Goal: Information Seeking & Learning: Learn about a topic

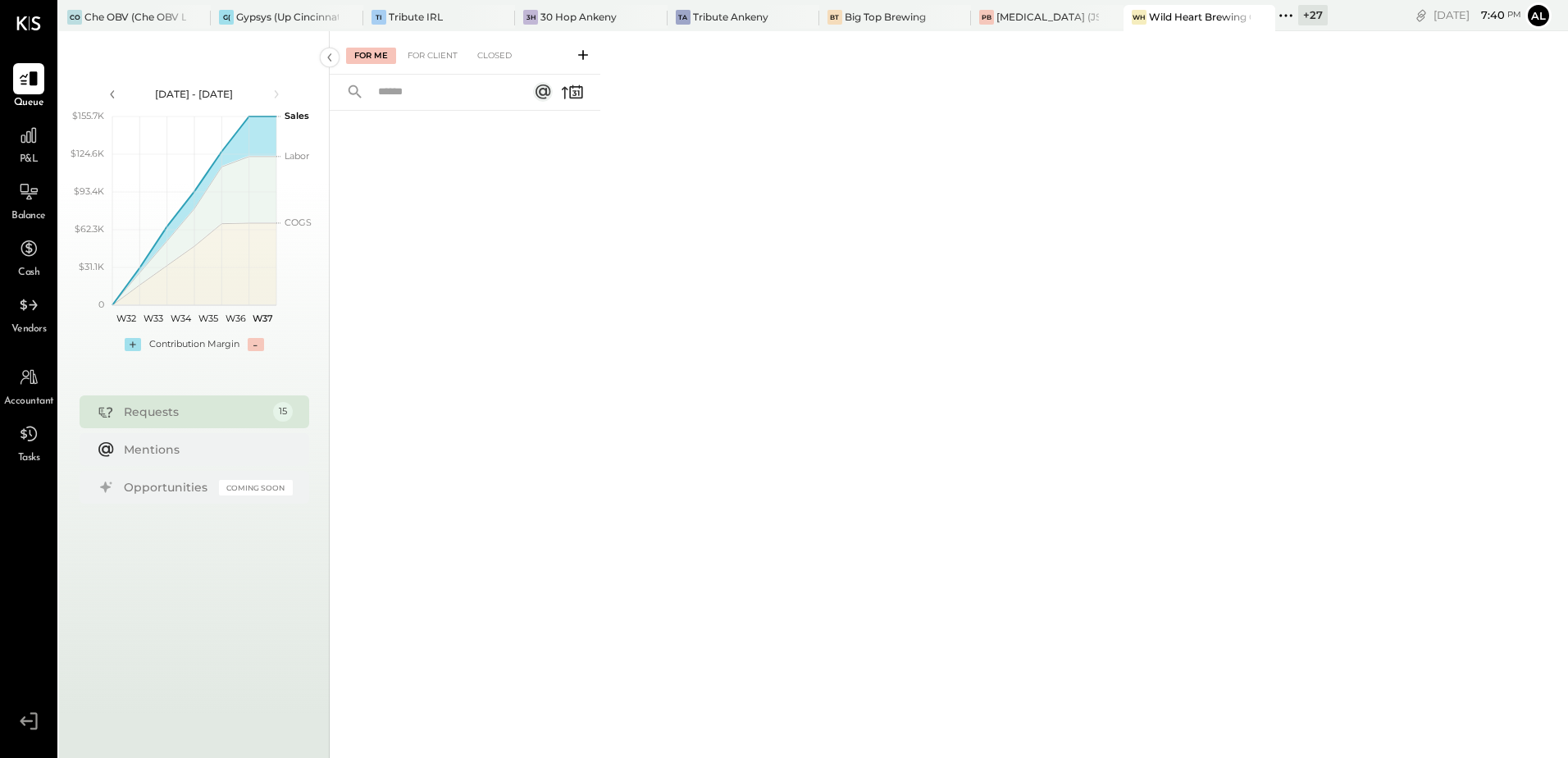
click at [1290, 14] on icon at bounding box center [1286, 15] width 21 height 21
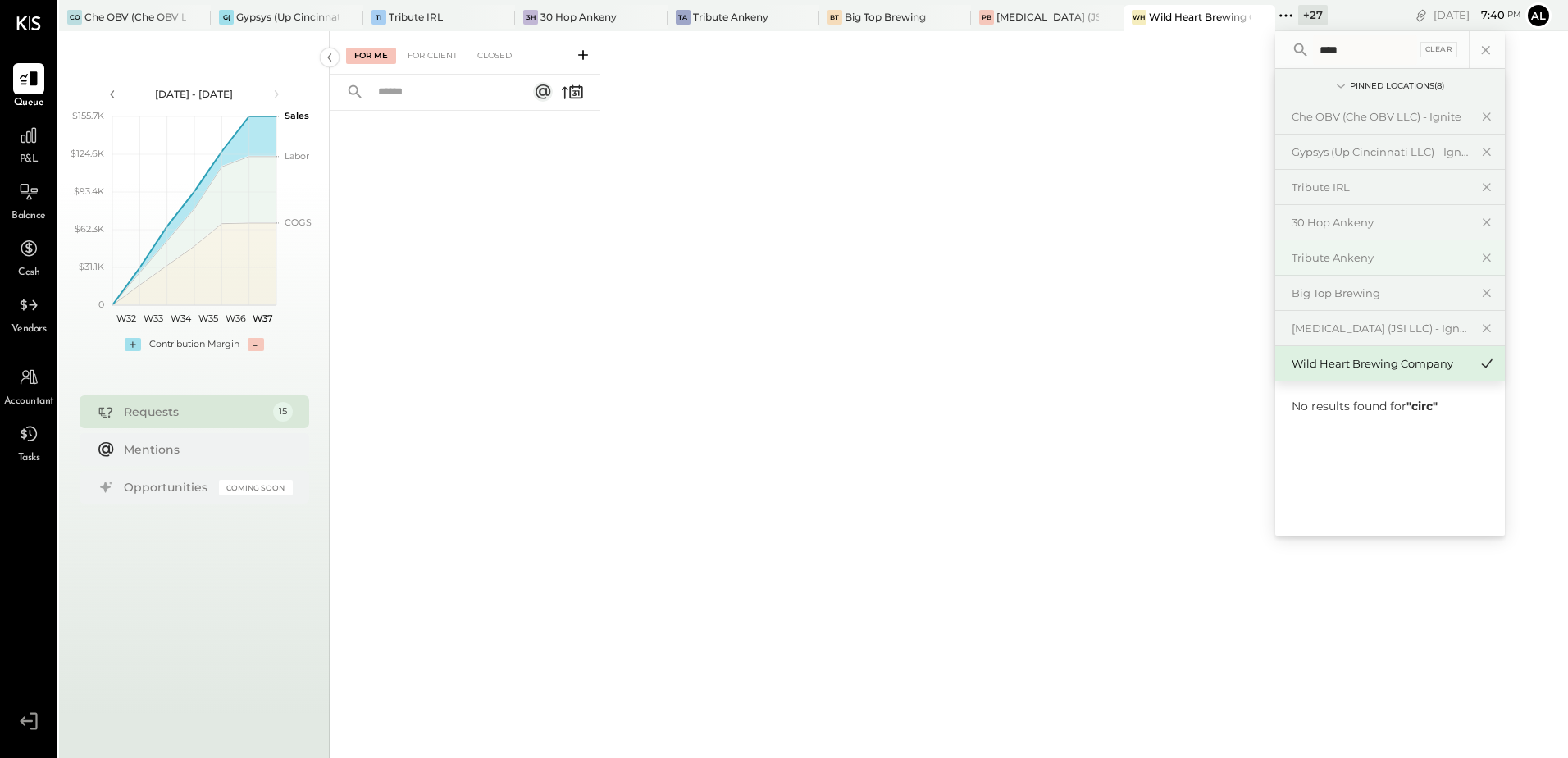
type input "*****"
click at [1047, 176] on div "For Me For Client Closed" at bounding box center [949, 392] width 1238 height 721
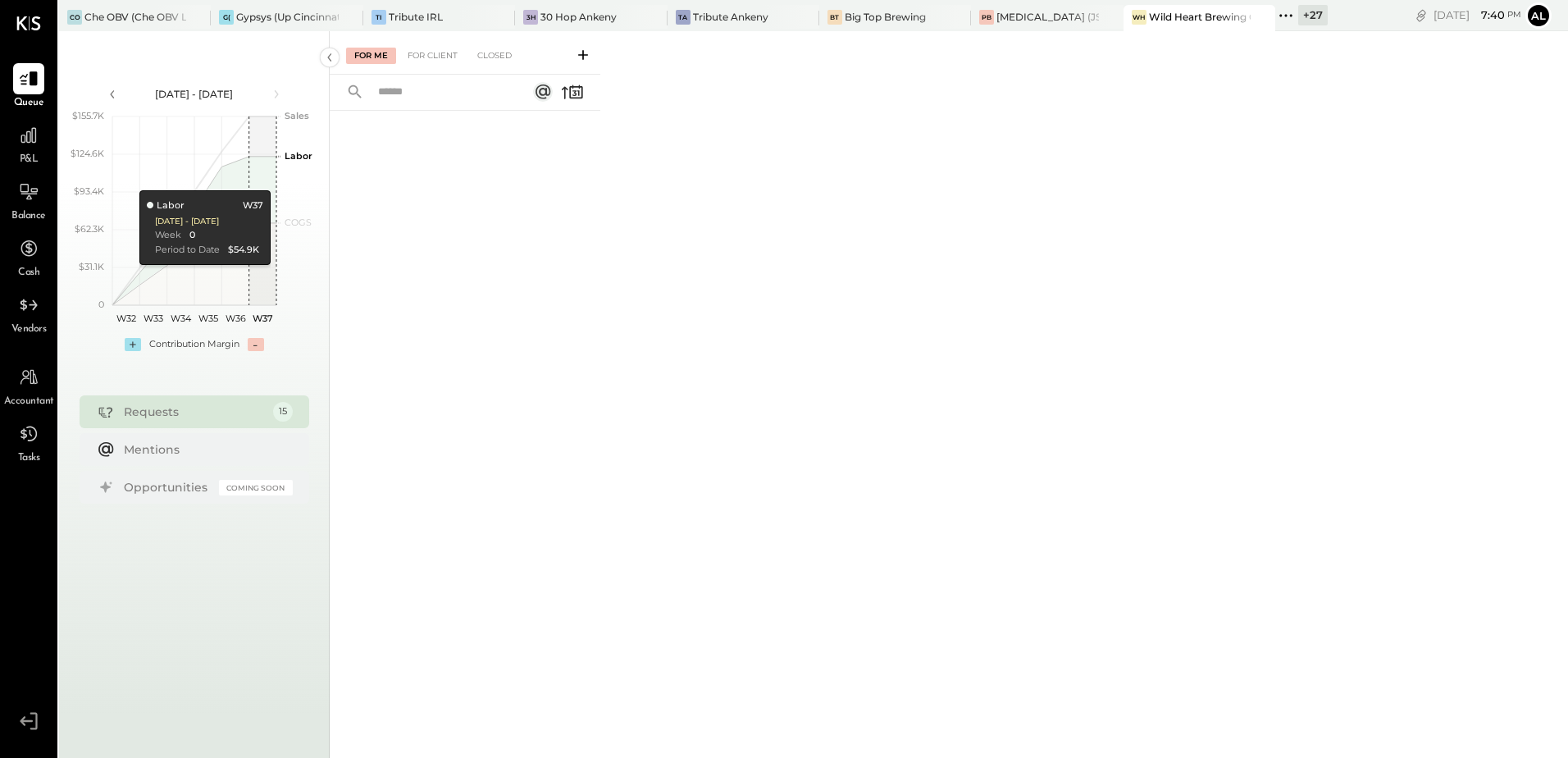
click at [1290, 13] on icon at bounding box center [1286, 15] width 21 height 21
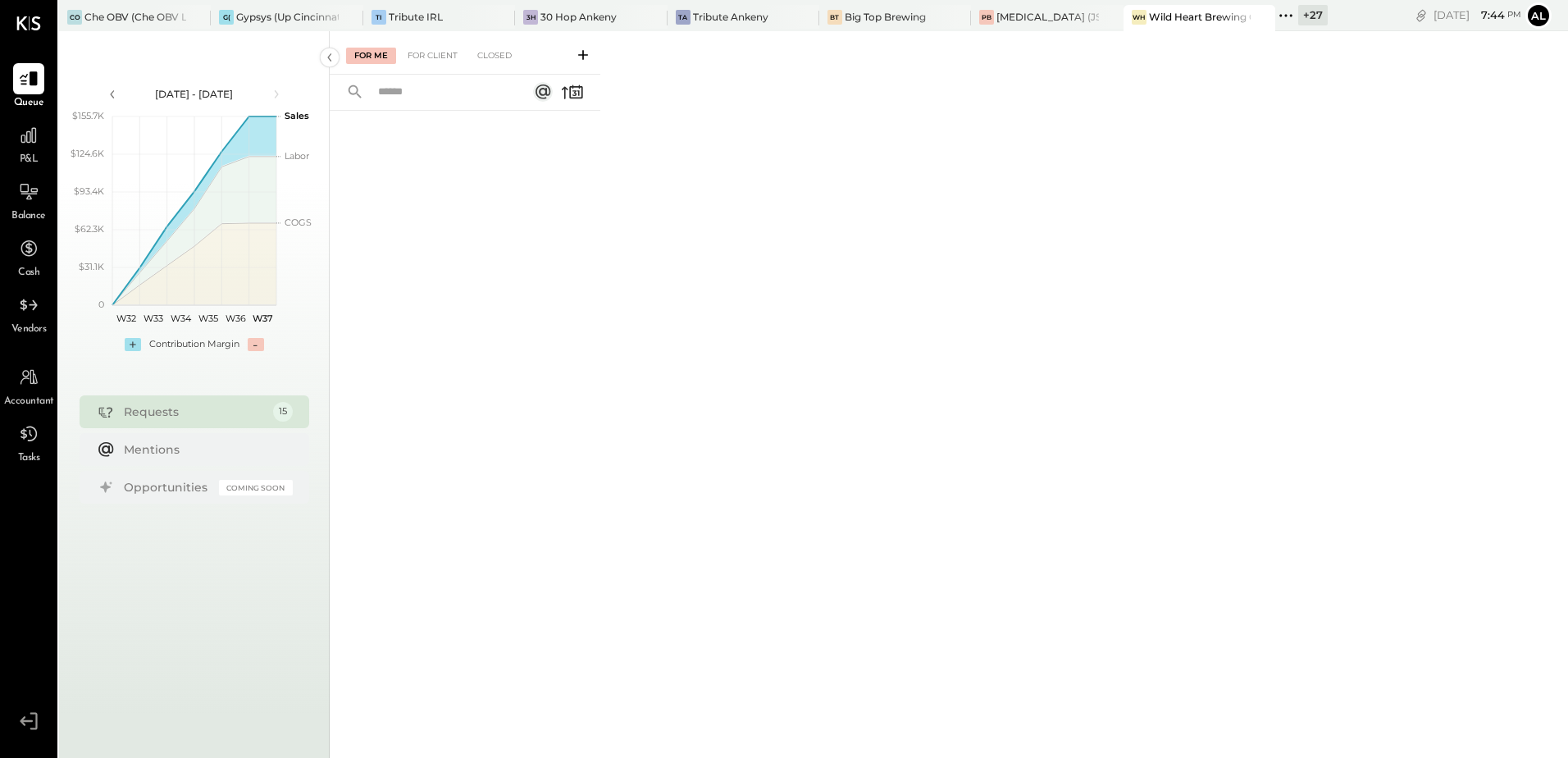
click at [1286, 13] on icon at bounding box center [1286, 15] width 21 height 21
click at [1289, 21] on icon at bounding box center [1286, 15] width 21 height 21
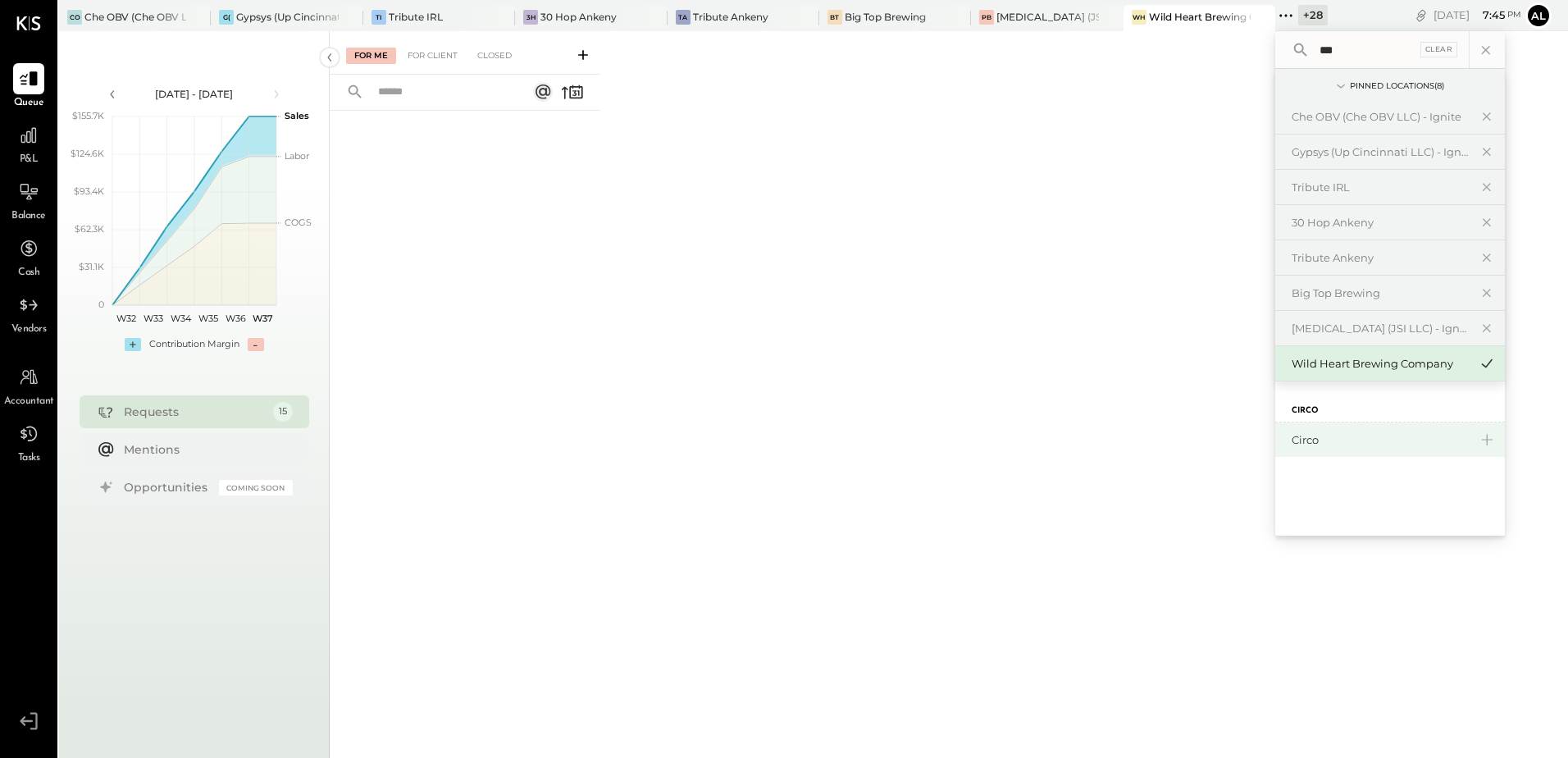
type input "***"
click at [1318, 448] on div "Circo" at bounding box center [1391, 440] width 230 height 35
click at [1072, 189] on div "For Me For Client Closed" at bounding box center [949, 392] width 1238 height 721
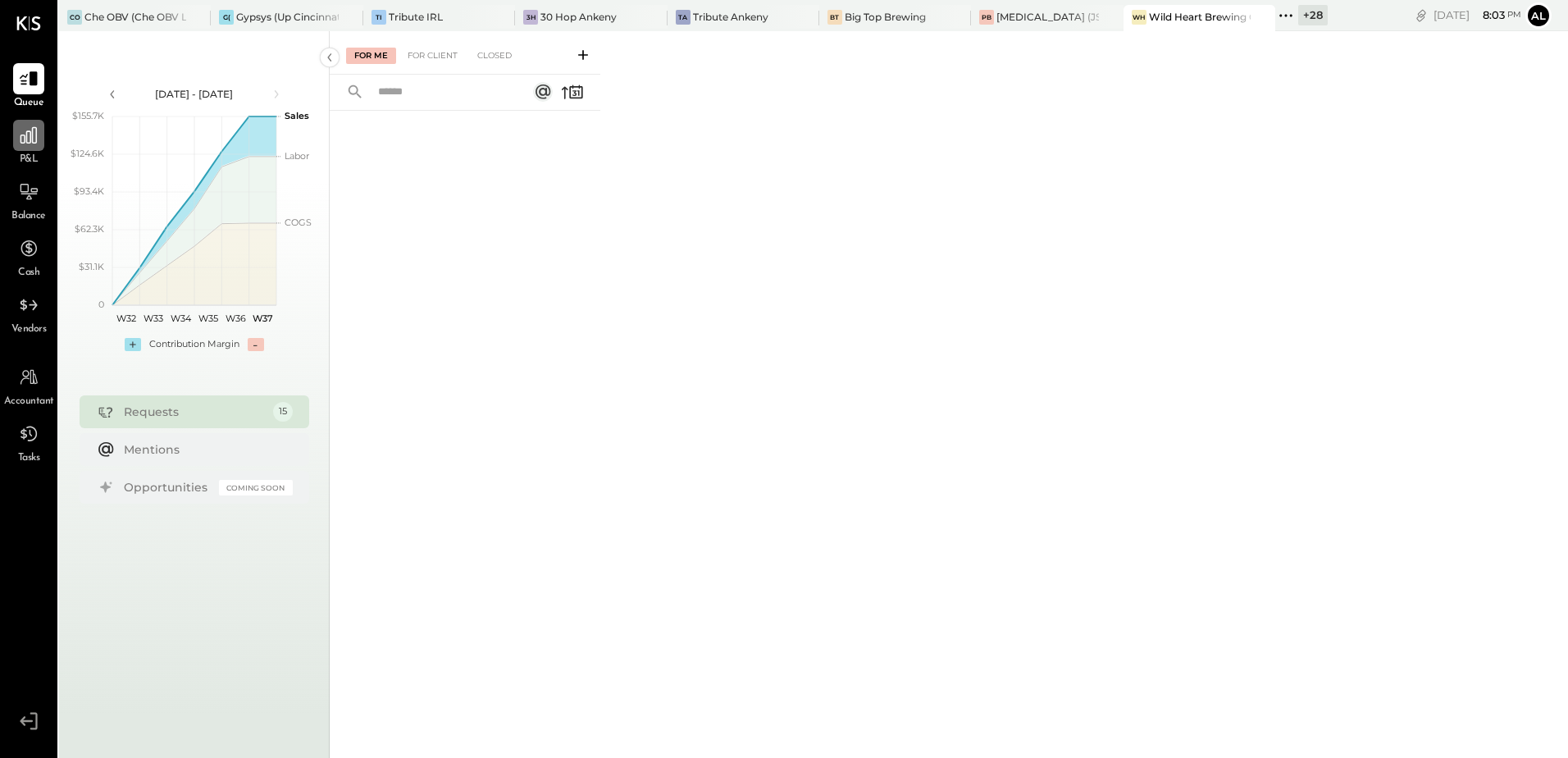
click at [36, 150] on div at bounding box center [29, 135] width 31 height 31
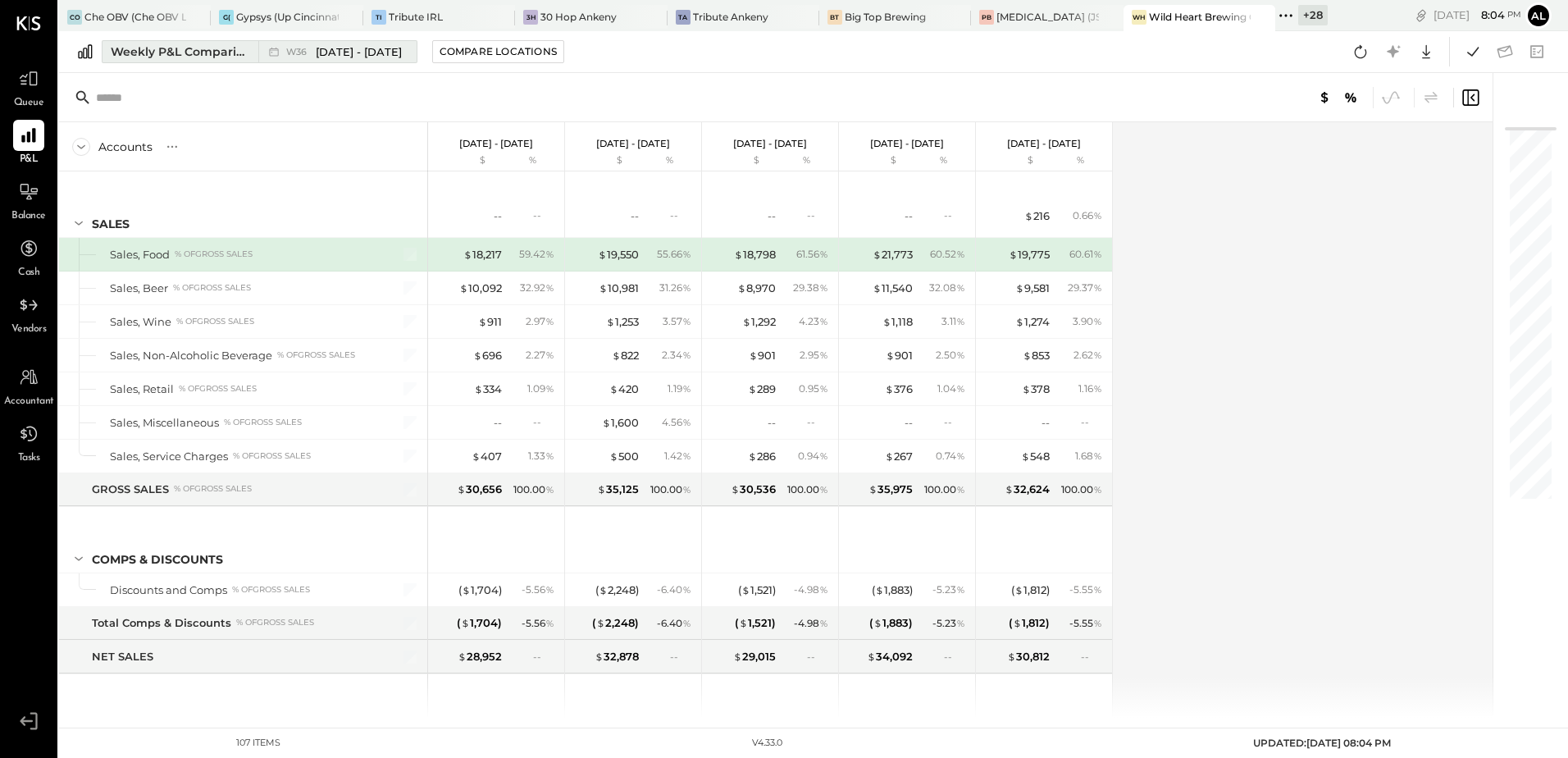
click at [360, 45] on span "[DATE] - [DATE]" at bounding box center [358, 52] width 86 height 15
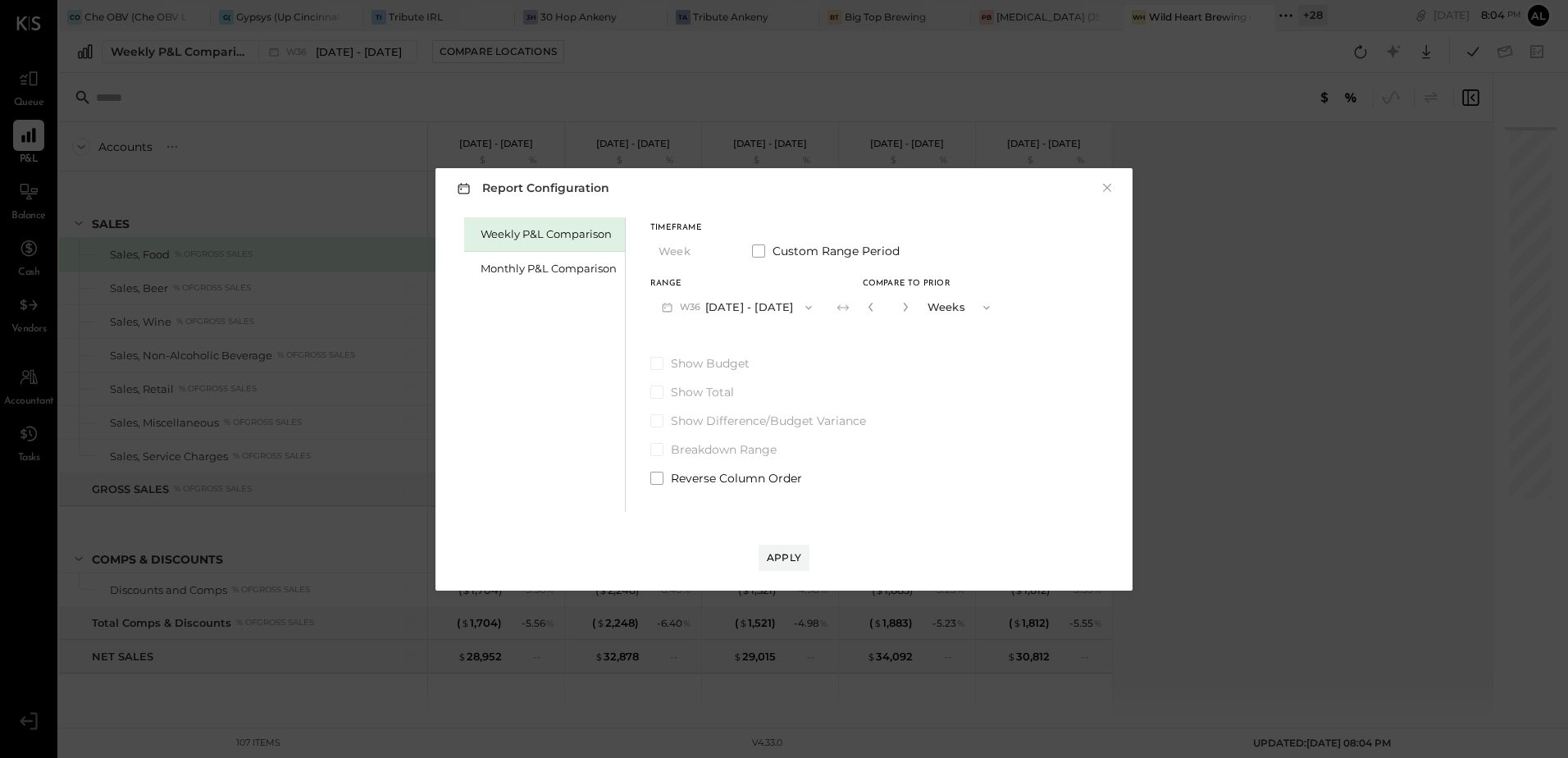
click at [794, 306] on span "button" at bounding box center [804, 308] width 21 height 14
click at [765, 253] on span at bounding box center [759, 251] width 14 height 14
click at [740, 308] on span "button" at bounding box center [729, 308] width 21 height 14
click at [687, 495] on span "[DATE]" at bounding box center [688, 489] width 35 height 14
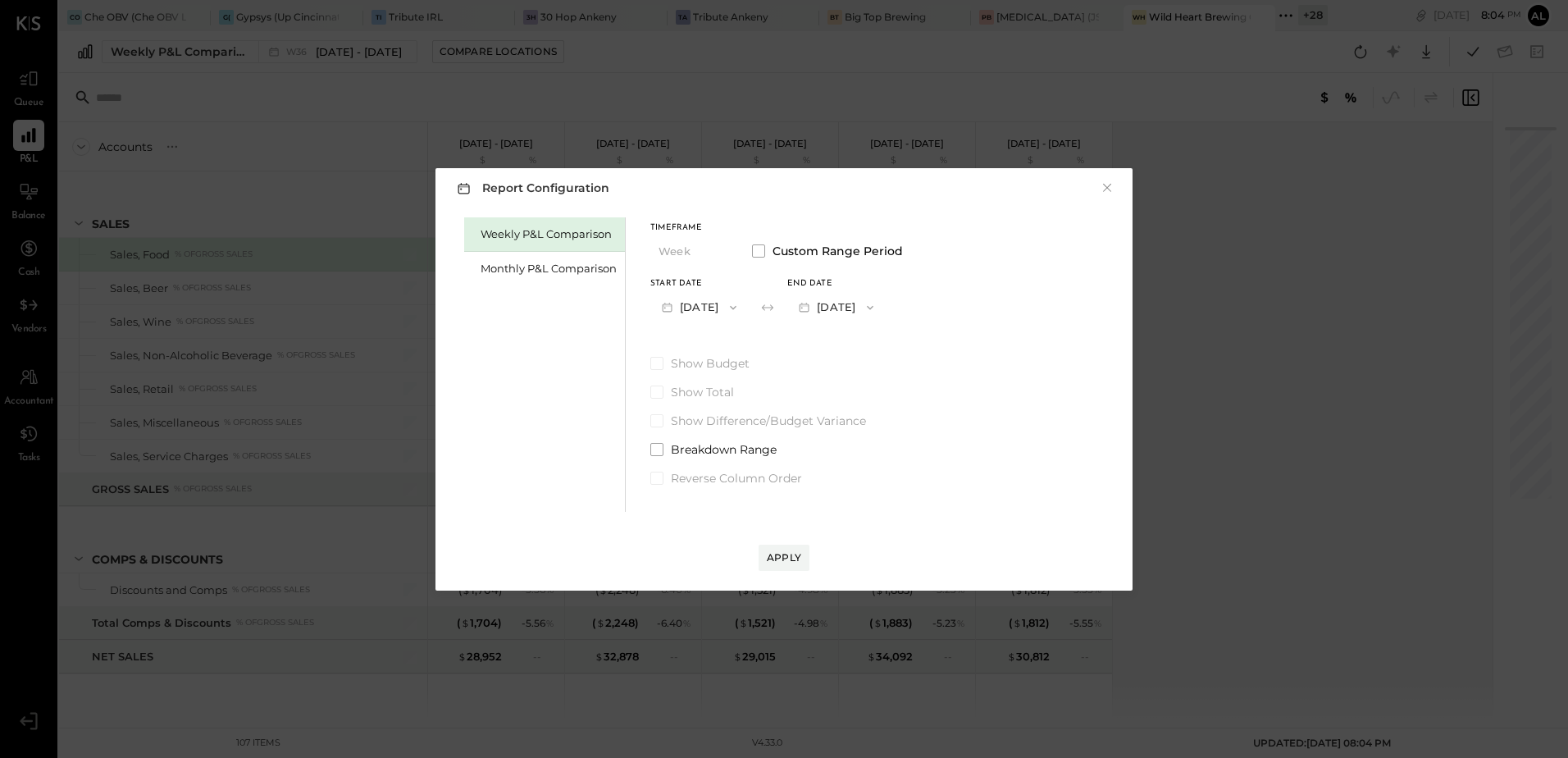
click at [878, 313] on button "[DATE]" at bounding box center [836, 307] width 97 height 30
click at [842, 315] on span "[DATE]" at bounding box center [825, 309] width 35 height 14
click at [1035, 441] on div "Weekly P&L Comparison Monthly P&L Comparison Timeframe Week Custom Range Period…" at bounding box center [784, 363] width 664 height 299
click at [784, 557] on div "Apply" at bounding box center [784, 557] width 35 height 14
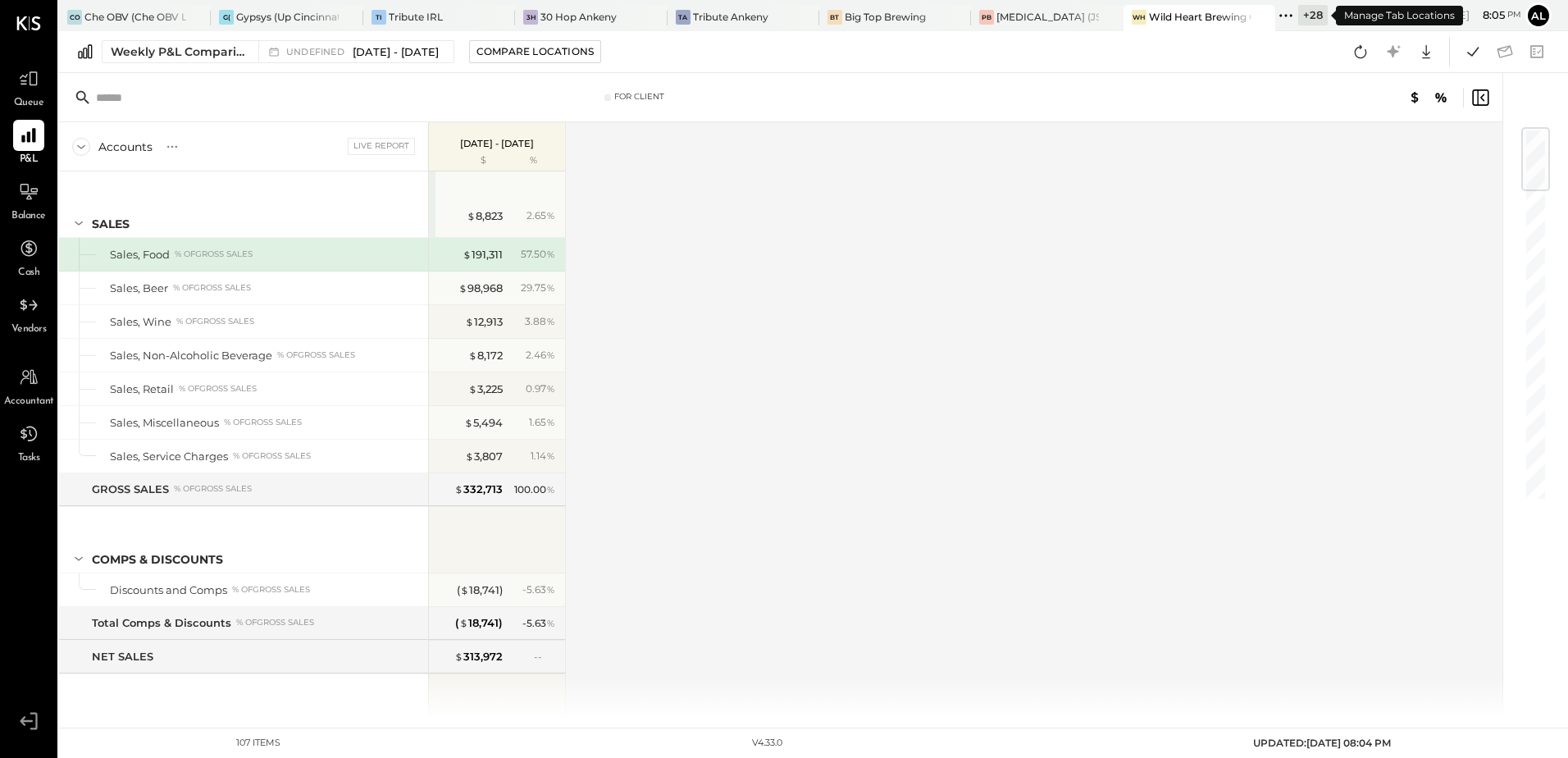
click at [1286, 14] on icon at bounding box center [1285, 14] width 3 height 3
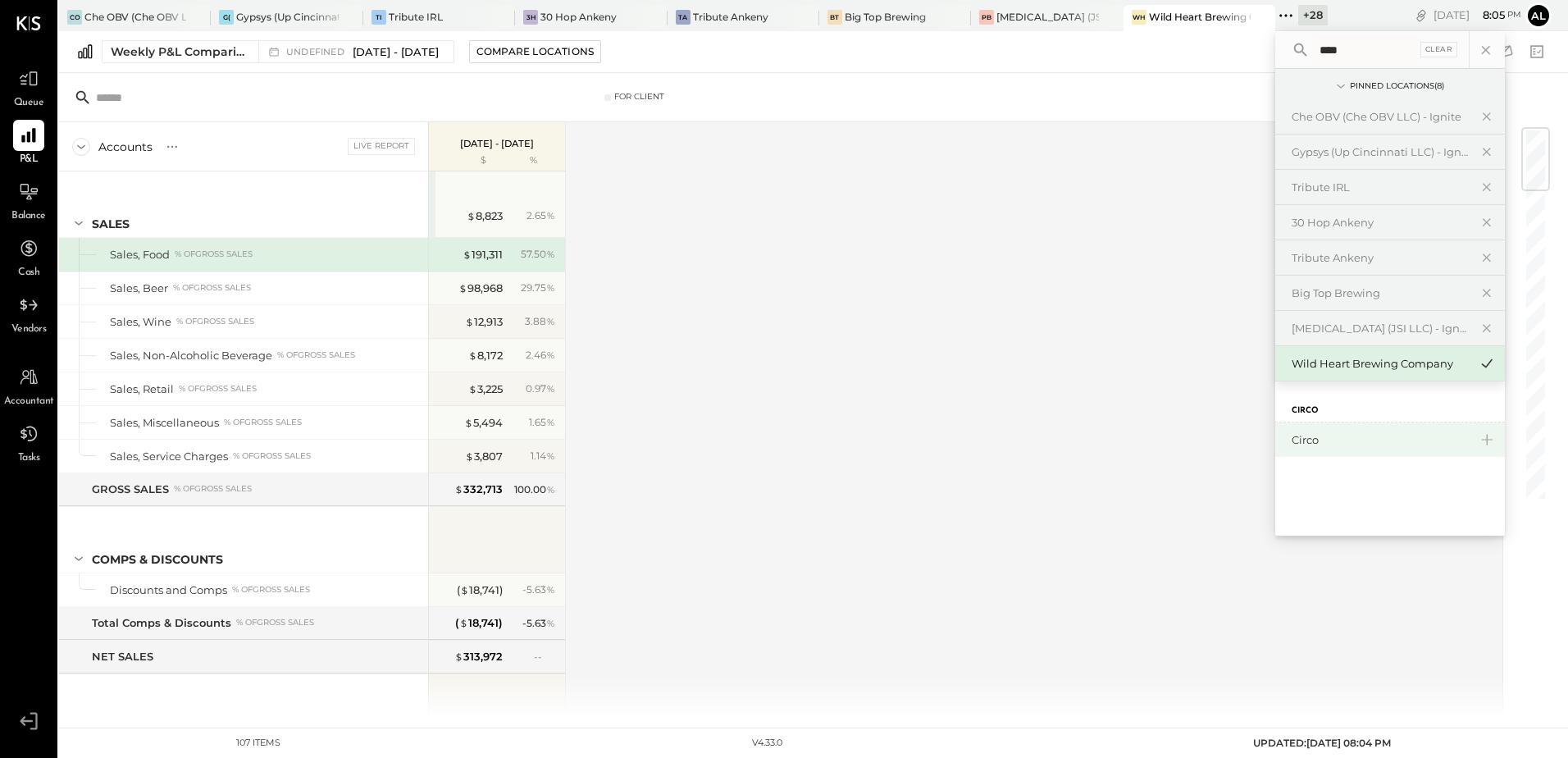
type input "****"
click at [1334, 437] on div "Circo" at bounding box center [1381, 440] width 177 height 15
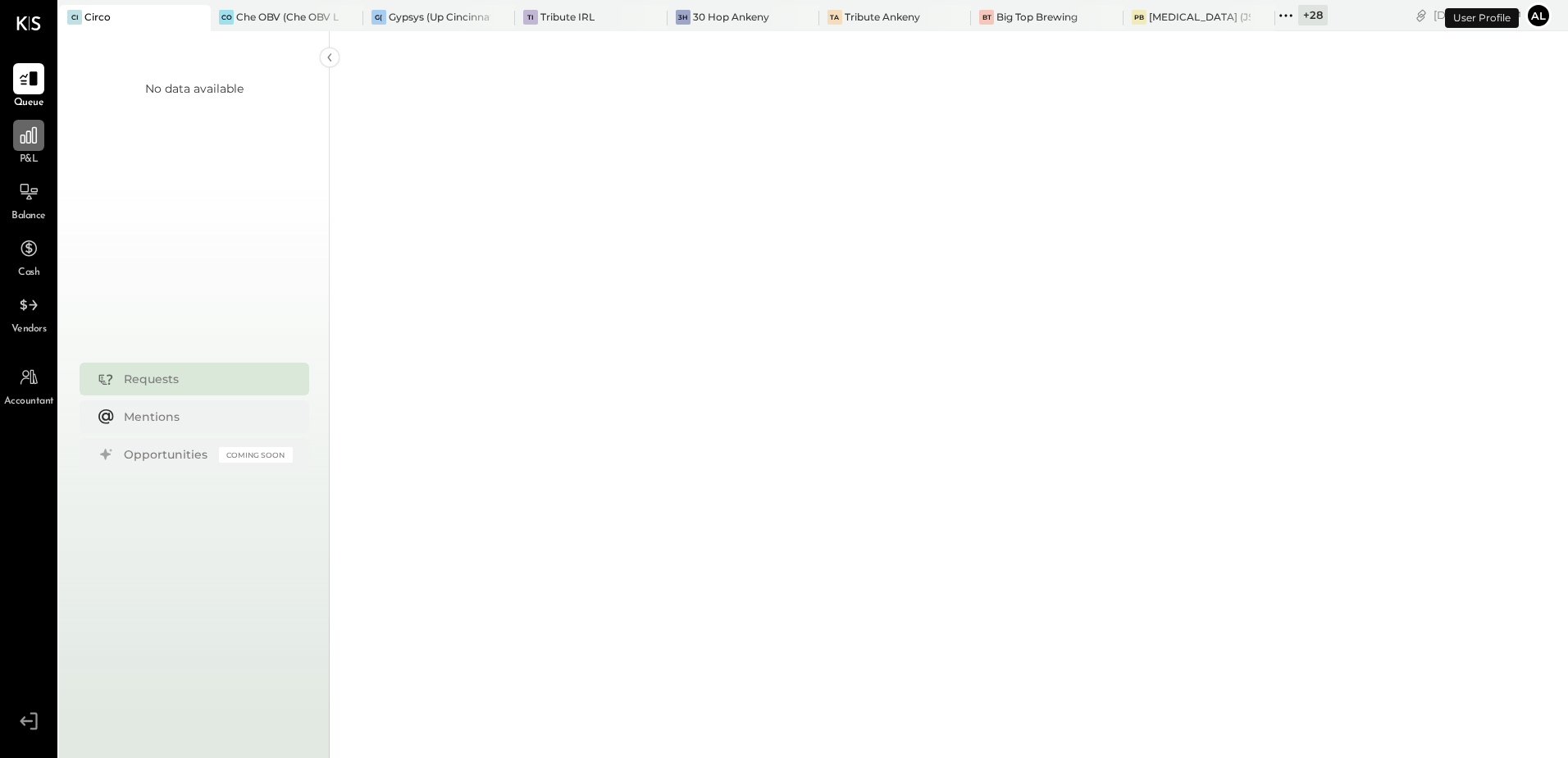
click at [26, 146] on icon at bounding box center [29, 135] width 21 height 21
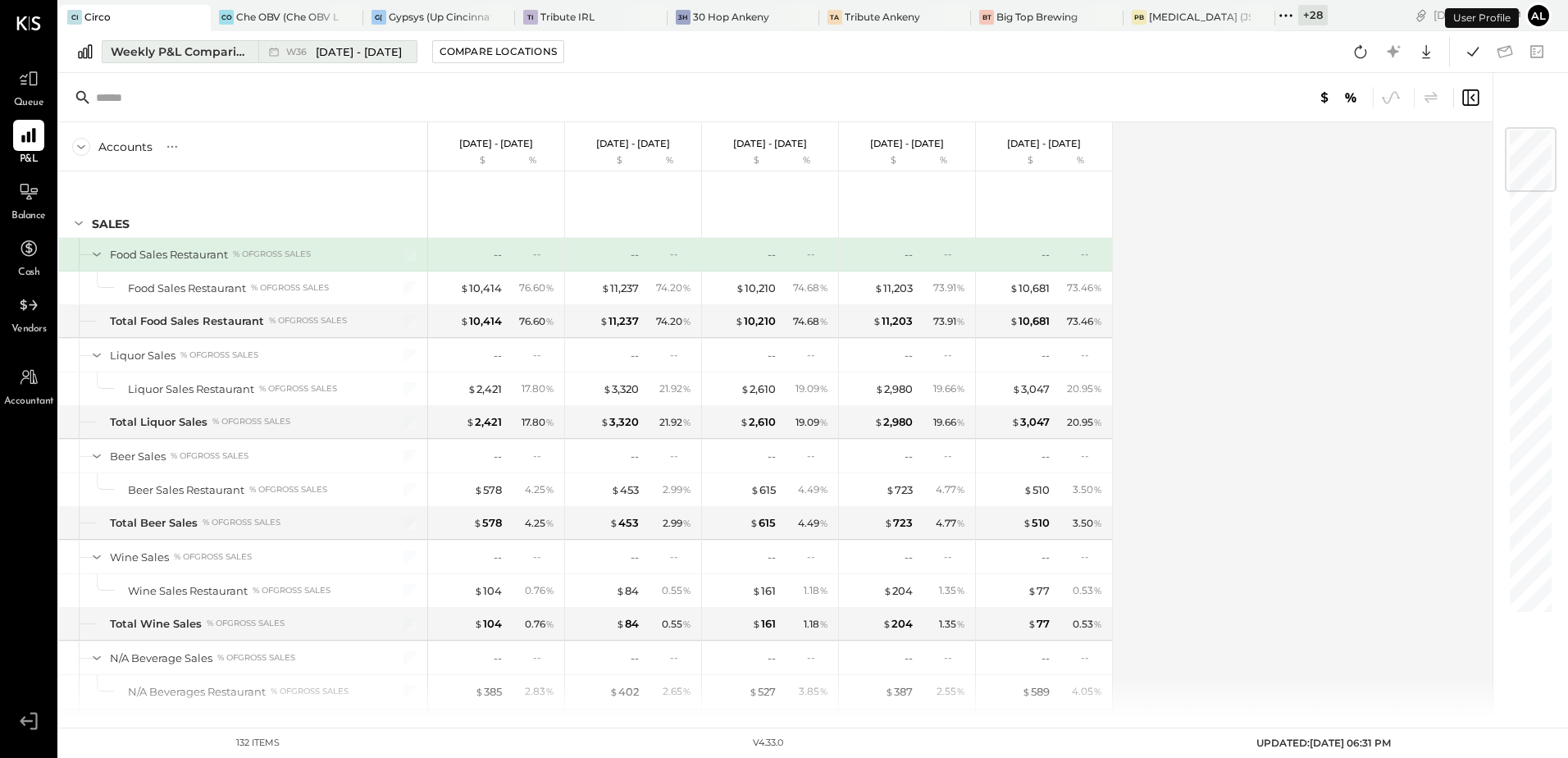
click at [330, 47] on span "[DATE] - [DATE]" at bounding box center [358, 52] width 86 height 15
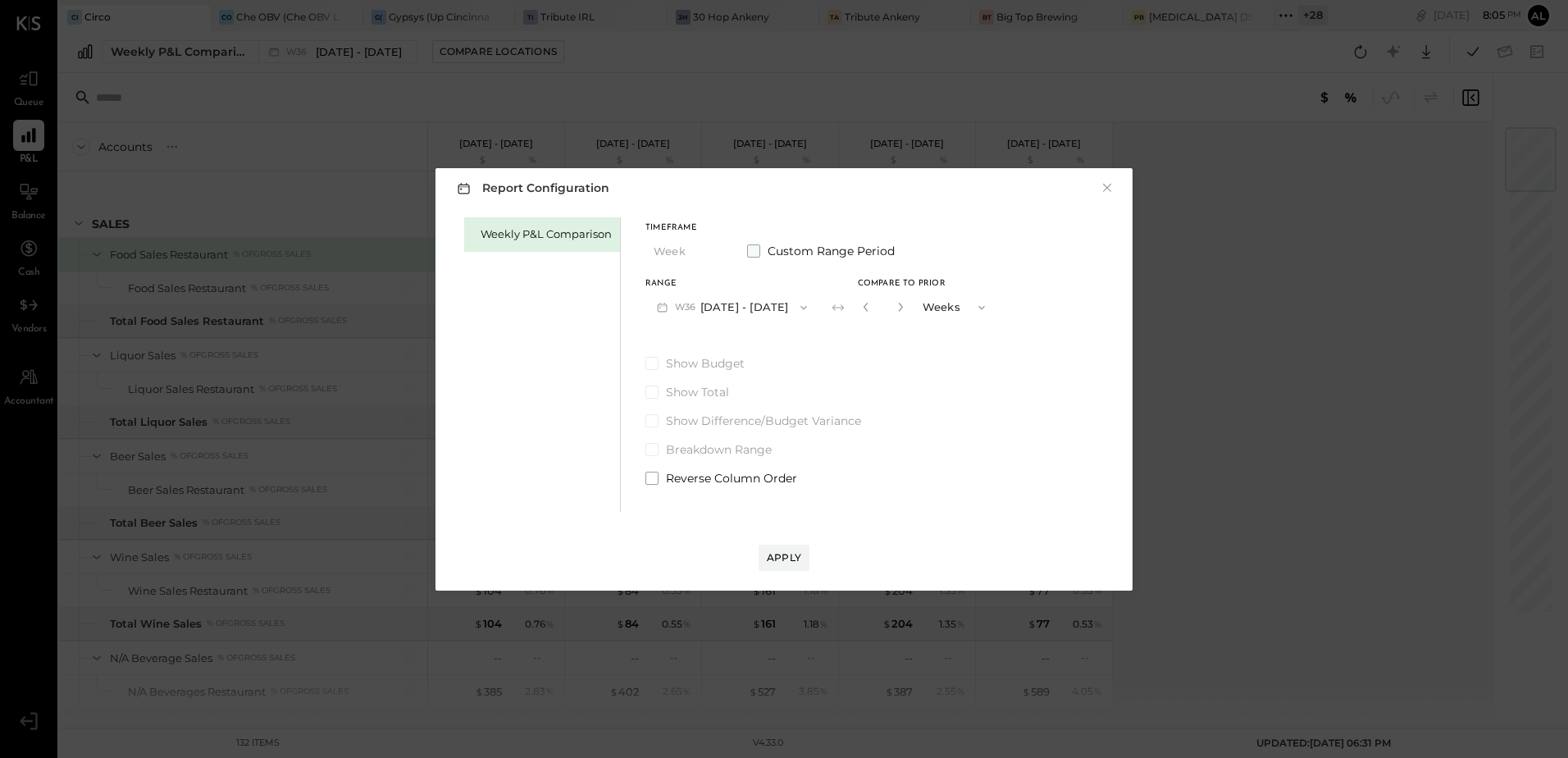
click at [755, 250] on span at bounding box center [754, 251] width 14 height 14
click at [735, 305] on icon "button" at bounding box center [728, 308] width 14 height 14
click at [700, 400] on span "[DATE]" at bounding box center [683, 407] width 35 height 14
click at [854, 312] on button "[DATE]" at bounding box center [830, 307] width 97 height 30
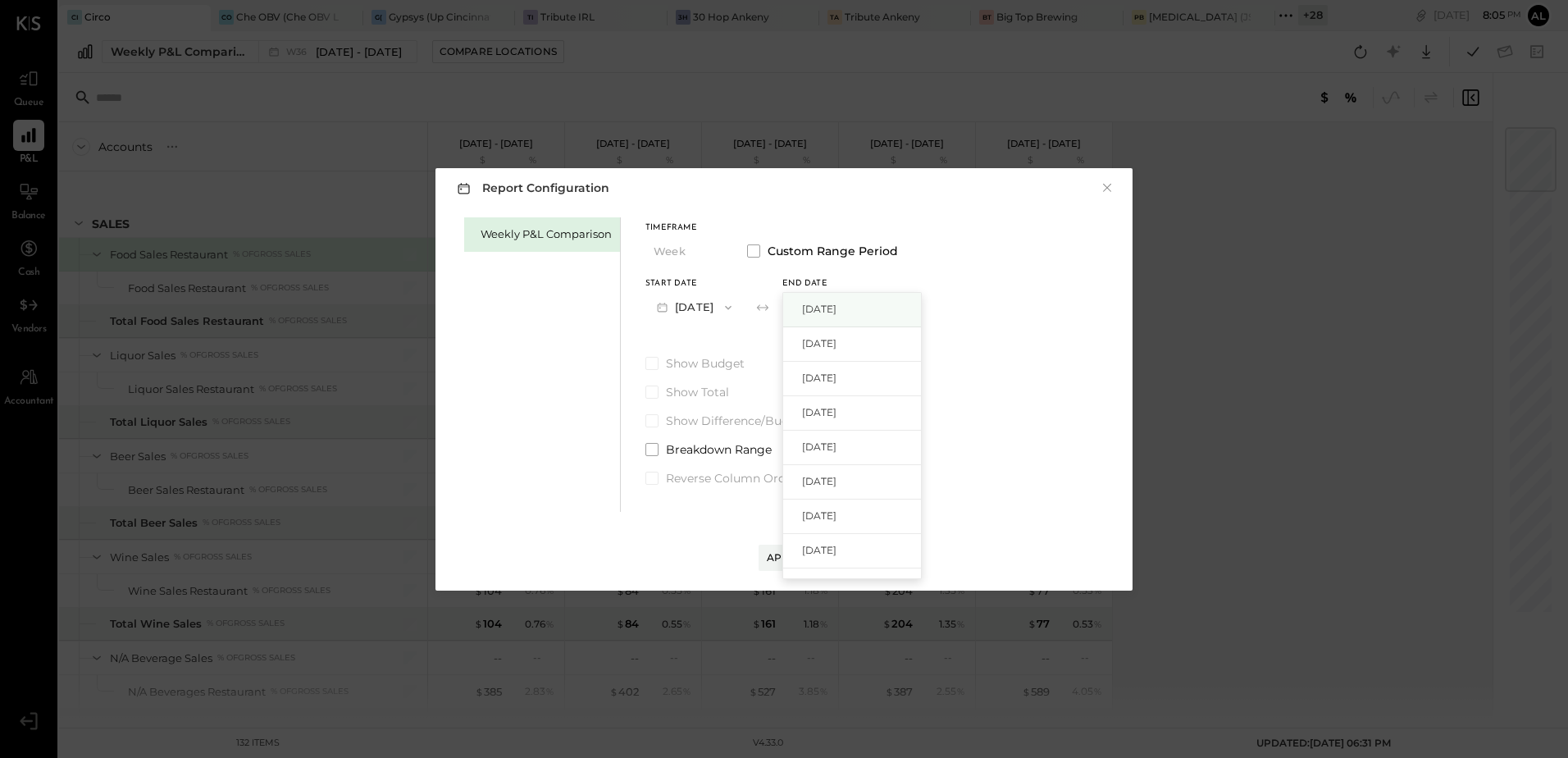
click at [859, 316] on div "[DATE]" at bounding box center [852, 311] width 138 height 35
click at [771, 562] on div "Apply" at bounding box center [784, 557] width 35 height 14
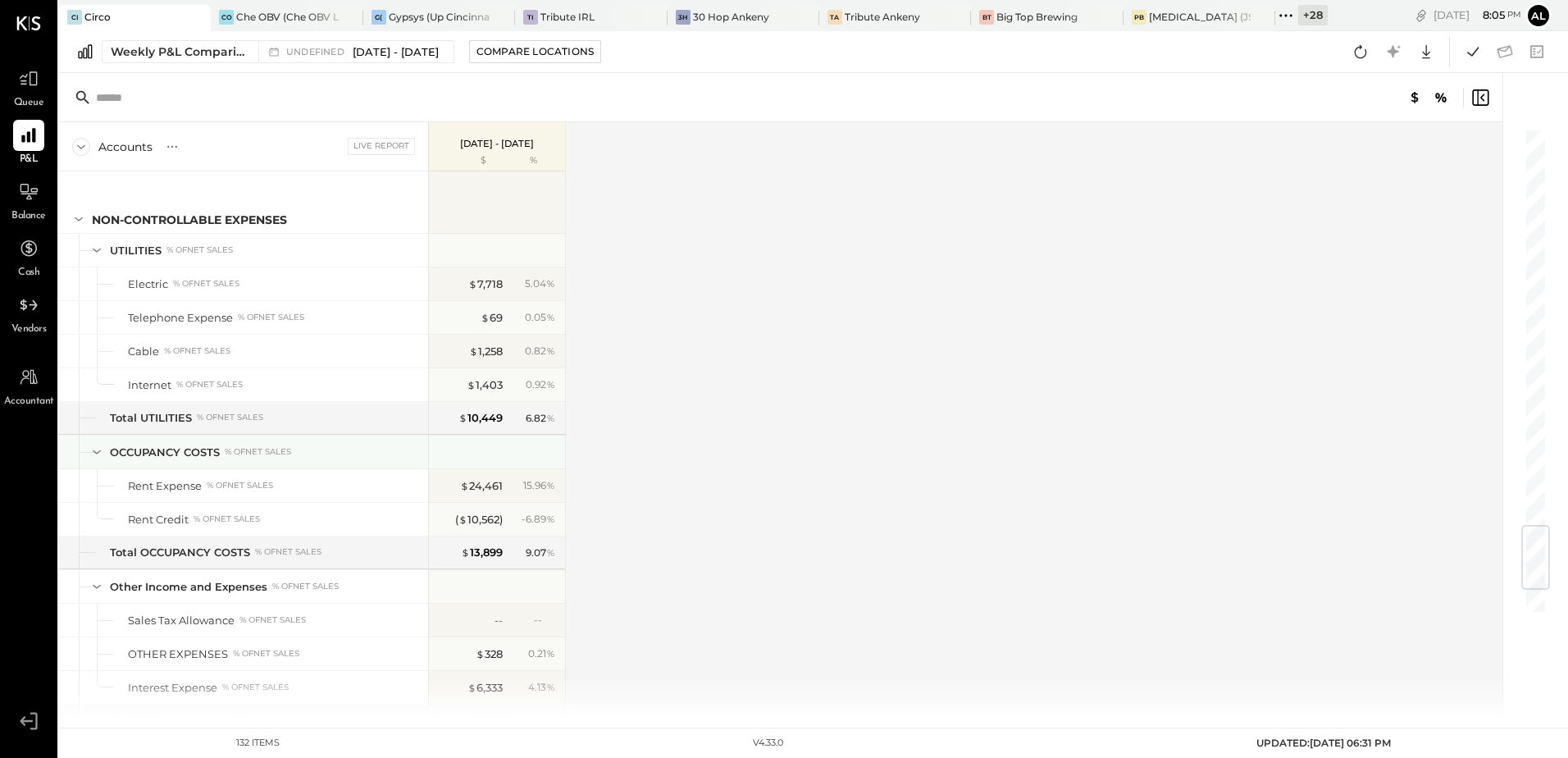
scroll to position [3559, 0]
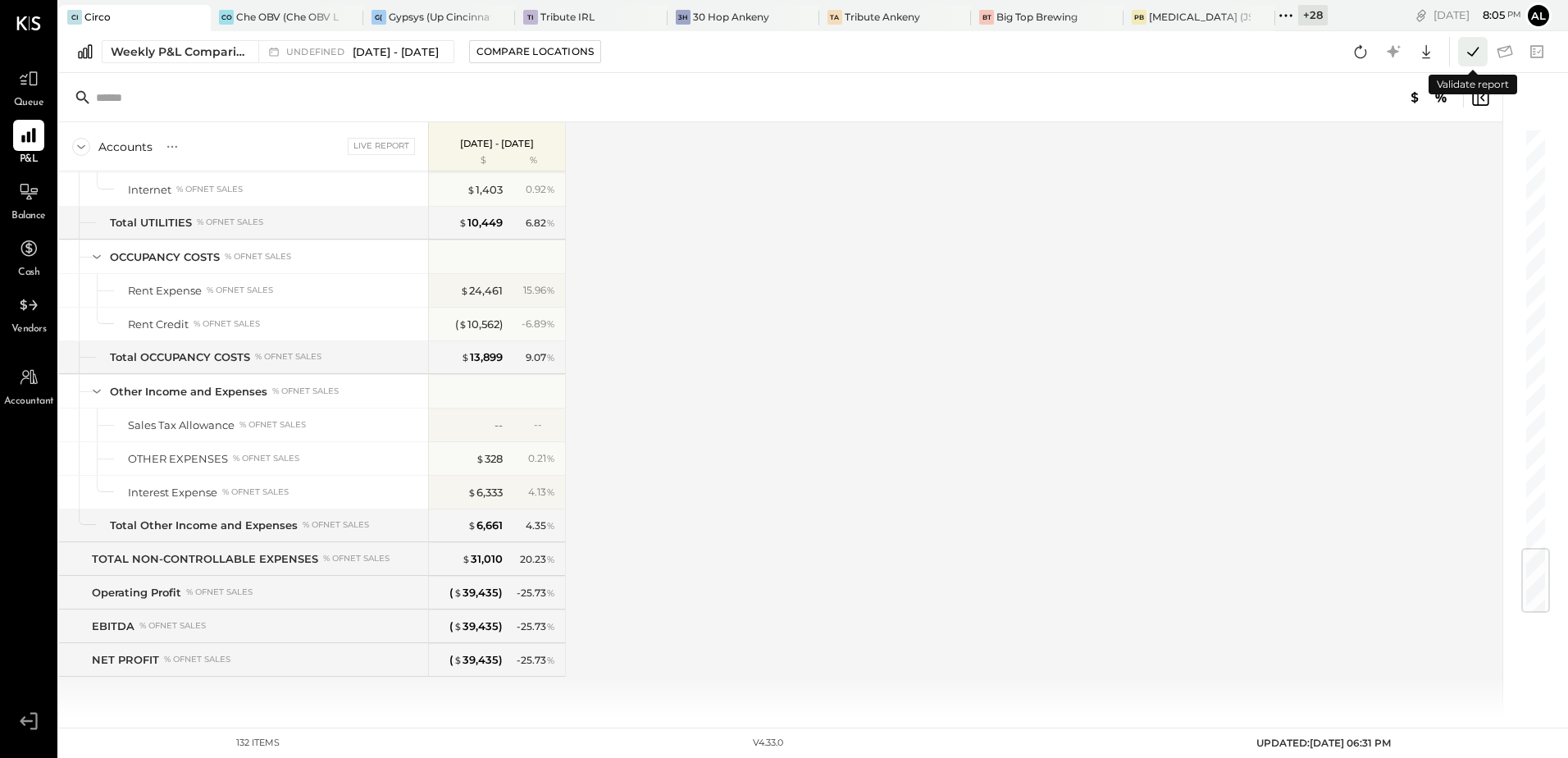
click at [1471, 60] on icon at bounding box center [1473, 52] width 21 height 21
